Goal: Task Accomplishment & Management: Manage account settings

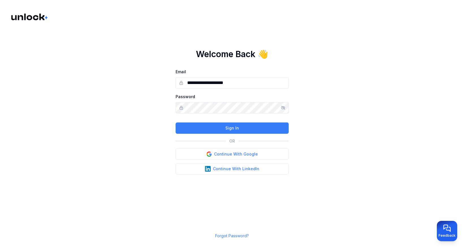
click at [283, 106] on icon "Show/hide password" at bounding box center [283, 107] width 4 height 3
click at [228, 128] on button "Sign In" at bounding box center [232, 128] width 113 height 11
click at [230, 127] on button "Sign In" at bounding box center [232, 128] width 113 height 11
click at [215, 127] on button "Sign In" at bounding box center [232, 128] width 113 height 11
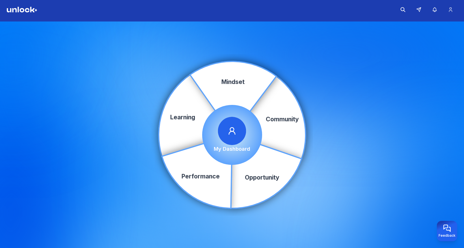
scroll to position [2, 0]
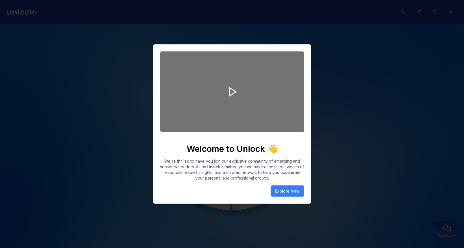
click at [366, 141] on div at bounding box center [232, 124] width 464 height 248
